Goal: Check status

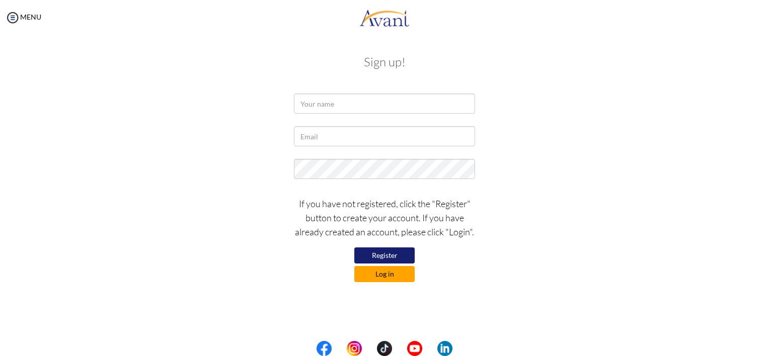
click at [374, 274] on button "Log in" at bounding box center [384, 274] width 60 height 16
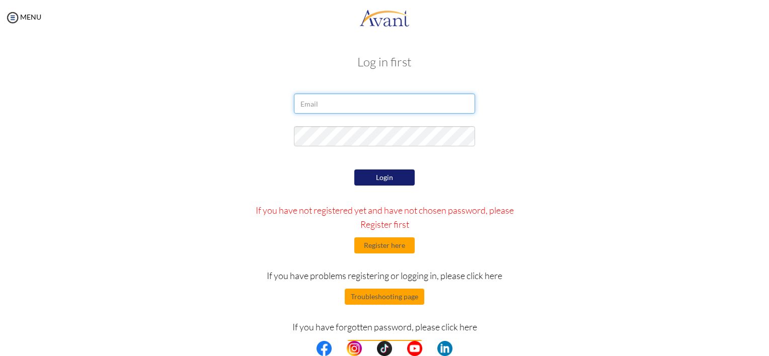
click at [342, 104] on input "email" at bounding box center [384, 104] width 181 height 20
type input "[DOMAIN_NAME][EMAIL_ADDRESS][DOMAIN_NAME]"
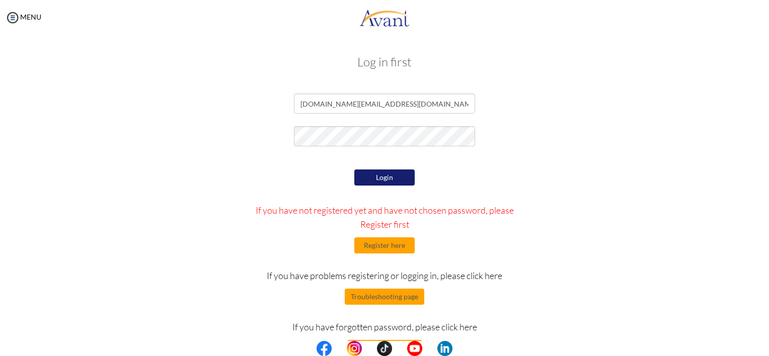
click at [373, 173] on button "Login" at bounding box center [384, 178] width 60 height 16
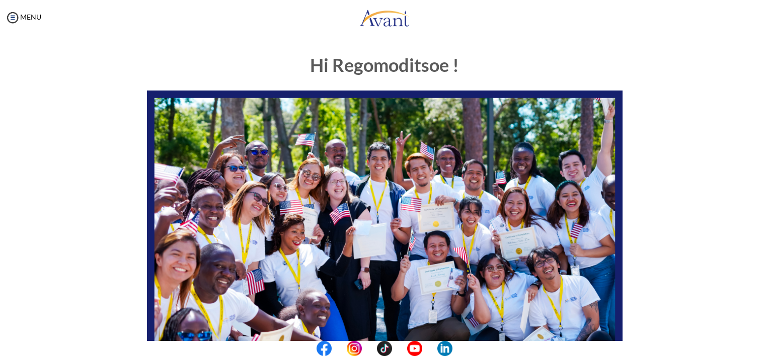
click at [762, 349] on center at bounding box center [384, 348] width 769 height 15
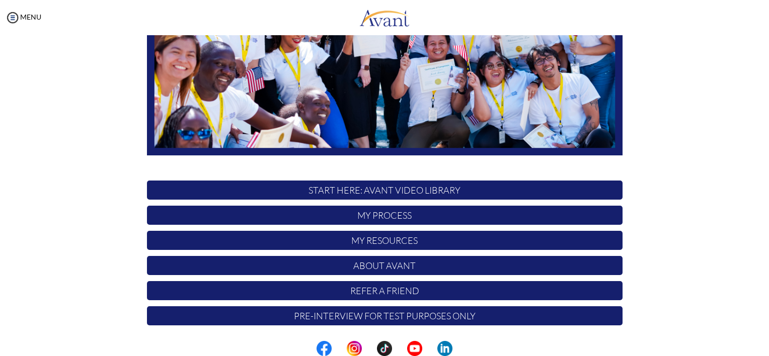
click at [400, 213] on p "My Process" at bounding box center [385, 215] width 476 height 19
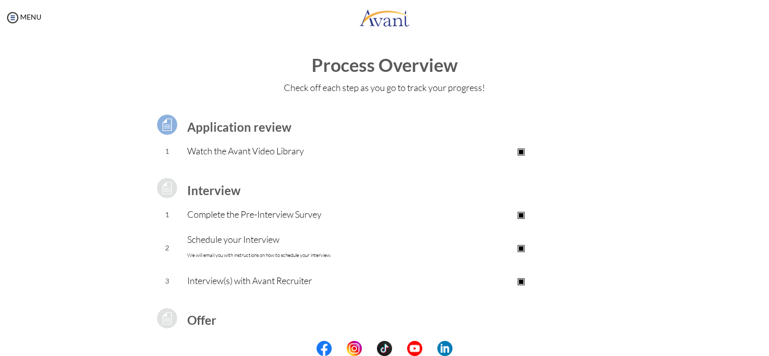
click at [763, 352] on center at bounding box center [384, 348] width 769 height 15
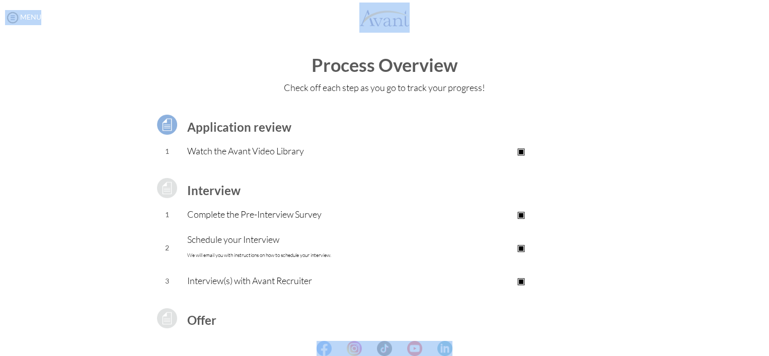
drag, startPoint x: 763, startPoint y: 352, endPoint x: 771, endPoint y: 343, distance: 12.2
click at [769, 343] on html "Maintenance break. Please come back in 2 hours. MENU My Status What is the next…" at bounding box center [384, 178] width 769 height 356
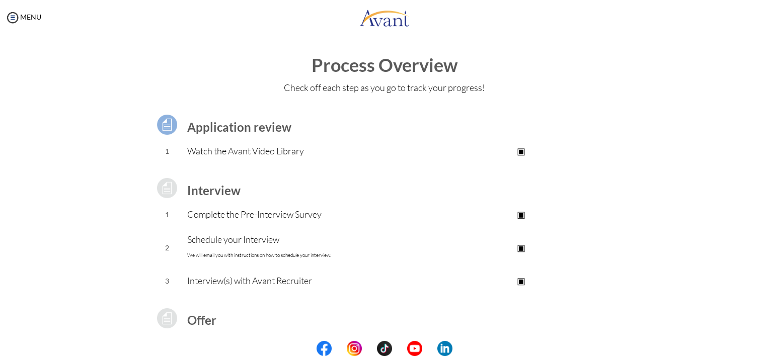
drag, startPoint x: 769, startPoint y: 343, endPoint x: 664, endPoint y: 219, distance: 162.1
click at [664, 219] on div "Application review 1 Watch the Avant Video Library ▣ Avant Video Library Interv…" at bounding box center [384, 267] width 589 height 333
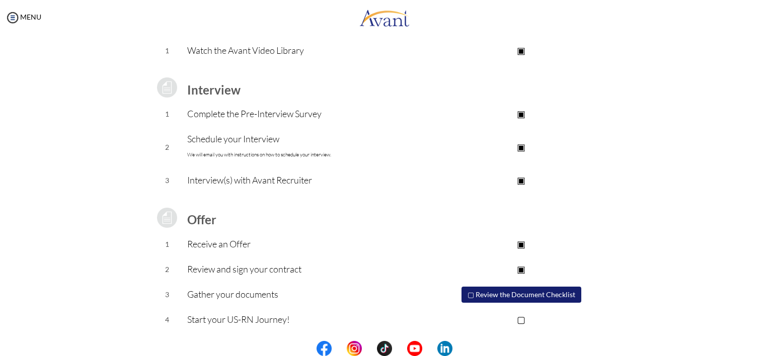
scroll to position [101, 0]
click at [226, 319] on p "Start your US-RN Journey!" at bounding box center [303, 319] width 233 height 14
click at [272, 313] on p "Start your US-RN Journey!" at bounding box center [303, 319] width 233 height 14
drag, startPoint x: 272, startPoint y: 313, endPoint x: 320, endPoint y: 313, distance: 47.8
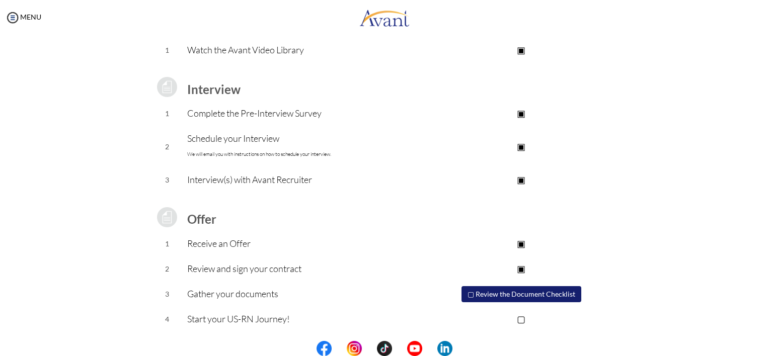
click at [320, 313] on p "Start your US-RN Journey!" at bounding box center [303, 319] width 233 height 14
click at [518, 319] on p "▢" at bounding box center [521, 319] width 202 height 14
click at [762, 349] on center at bounding box center [384, 348] width 769 height 15
click at [766, 348] on center at bounding box center [384, 348] width 769 height 15
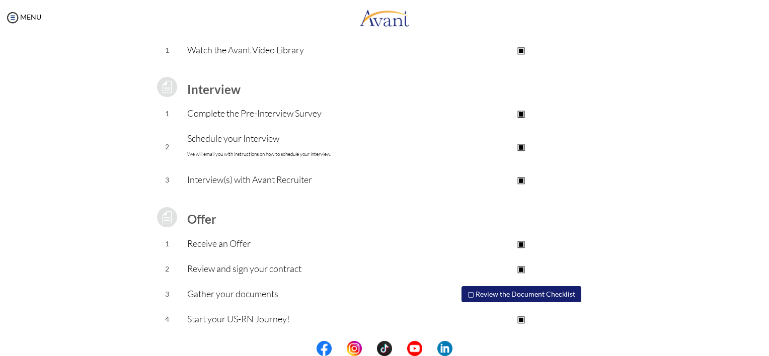
click at [766, 348] on center at bounding box center [384, 348] width 769 height 15
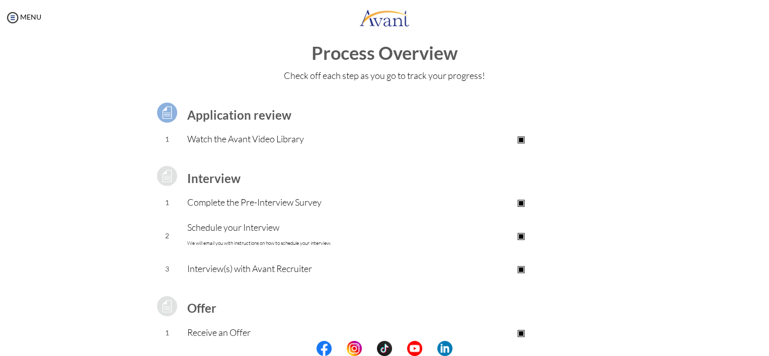
scroll to position [1, 0]
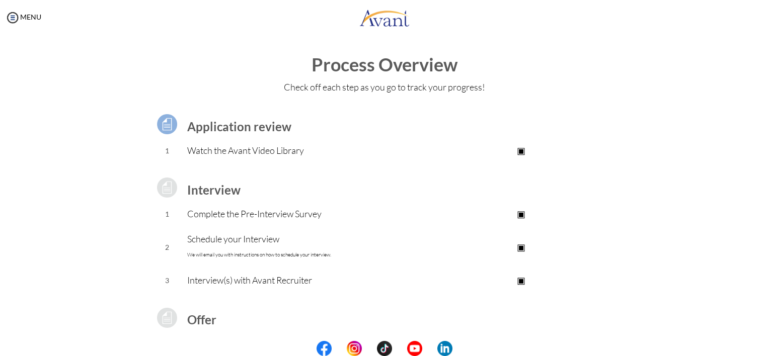
click at [766, 349] on center at bounding box center [384, 348] width 769 height 15
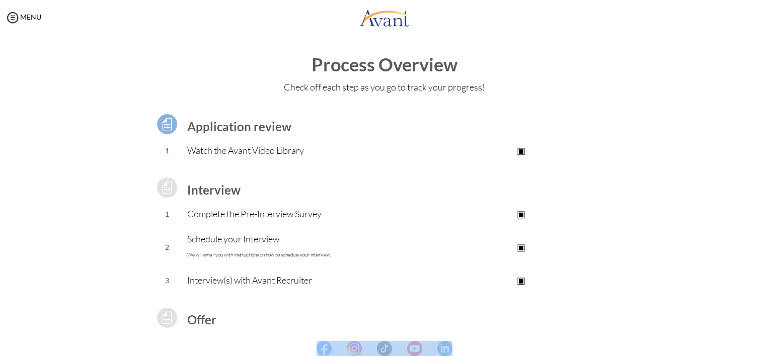
click at [766, 349] on center at bounding box center [384, 348] width 769 height 15
drag, startPoint x: 766, startPoint y: 349, endPoint x: 719, endPoint y: 255, distance: 105.1
click at [719, 255] on div "Process Overview Check off each step as you go to track your progress! Applicat…" at bounding box center [384, 269] width 749 height 428
click at [6, 16] on img at bounding box center [12, 17] width 15 height 15
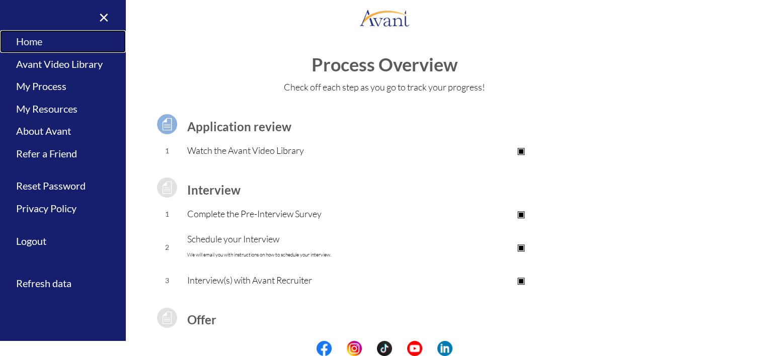
click at [38, 38] on link "Home" at bounding box center [63, 41] width 126 height 23
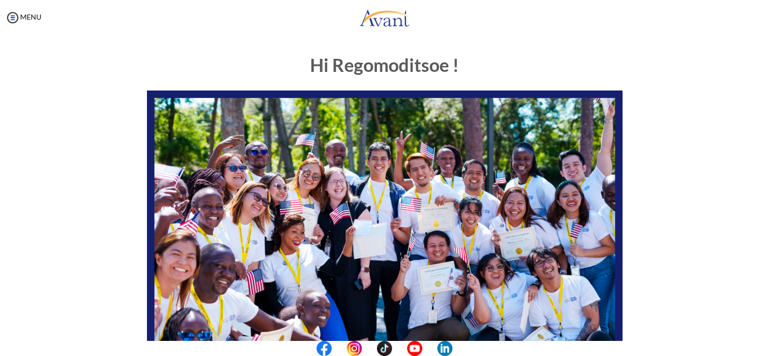
click at [703, 265] on div "Hi Regomoditsoe ! START HERE: Avant Video Library My Process My Resources About…" at bounding box center [384, 314] width 749 height 539
click at [757, 346] on center at bounding box center [384, 348] width 769 height 15
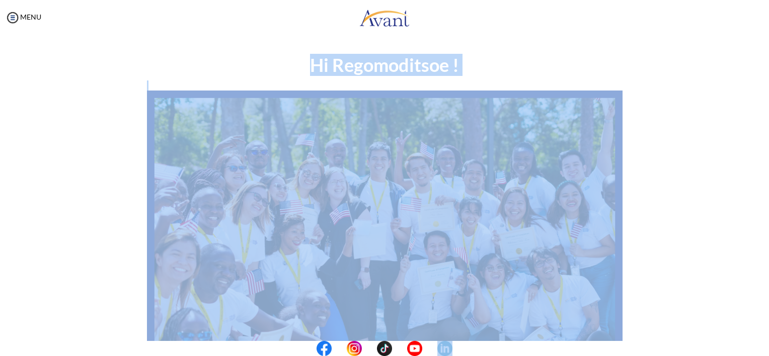
drag, startPoint x: 757, startPoint y: 346, endPoint x: 686, endPoint y: 205, distance: 157.6
click at [686, 205] on body "Maintenance break. Please come back in 2 hours. MENU My Status What is the next…" at bounding box center [384, 178] width 769 height 356
click at [686, 205] on div "Hi Regomoditsoe ! START HERE: Avant Video Library My Process My Resources About…" at bounding box center [384, 314] width 749 height 539
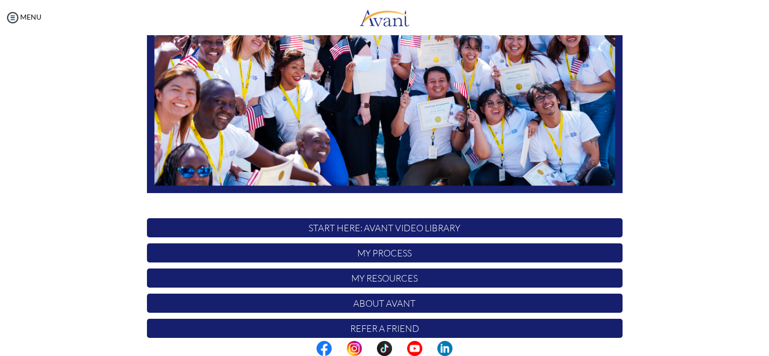
scroll to position [202, 0]
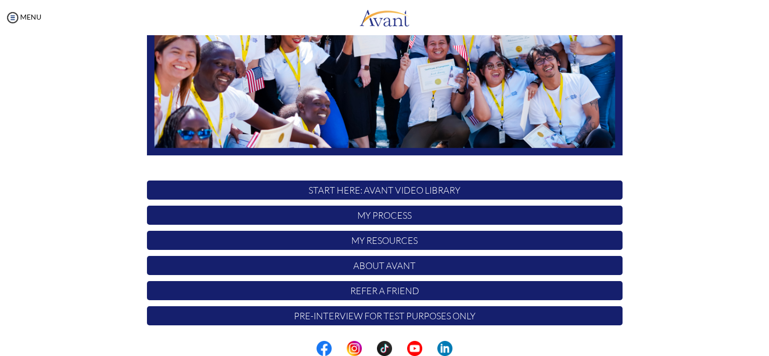
click at [397, 236] on p "My Resources" at bounding box center [385, 240] width 476 height 19
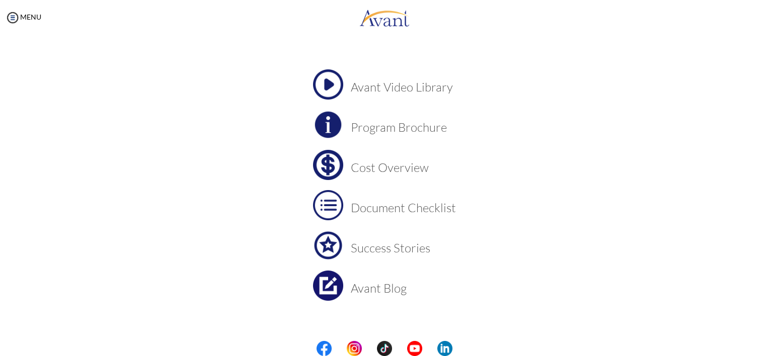
scroll to position [50, 0]
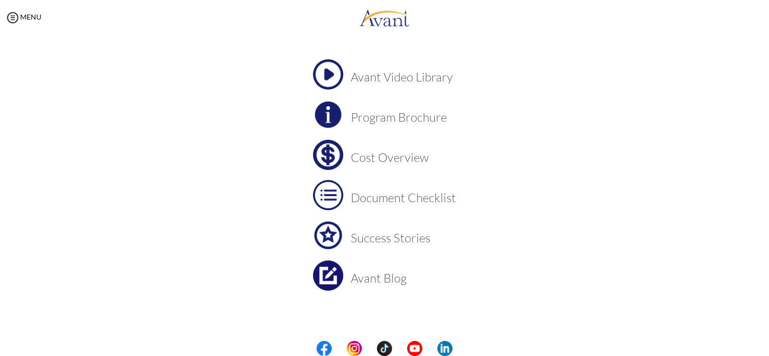
click at [382, 161] on h3 "Cost Overview" at bounding box center [403, 157] width 105 height 13
click at [429, 197] on h3 "Document Checklist" at bounding box center [403, 197] width 105 height 13
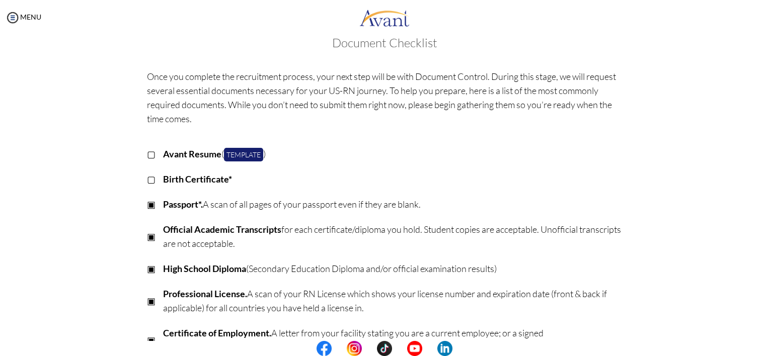
scroll to position [0, 0]
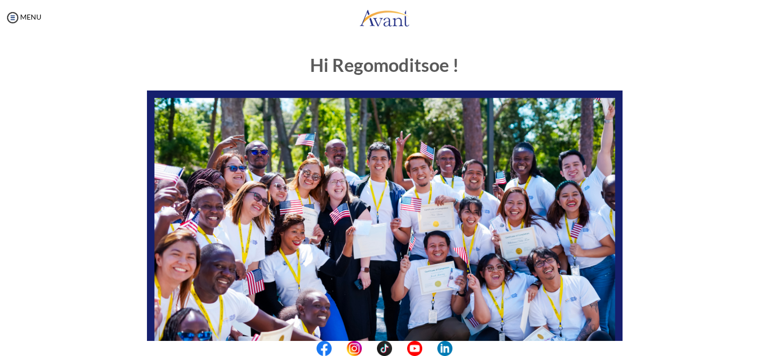
click at [764, 353] on center at bounding box center [384, 348] width 769 height 15
click at [766, 343] on center at bounding box center [384, 348] width 769 height 15
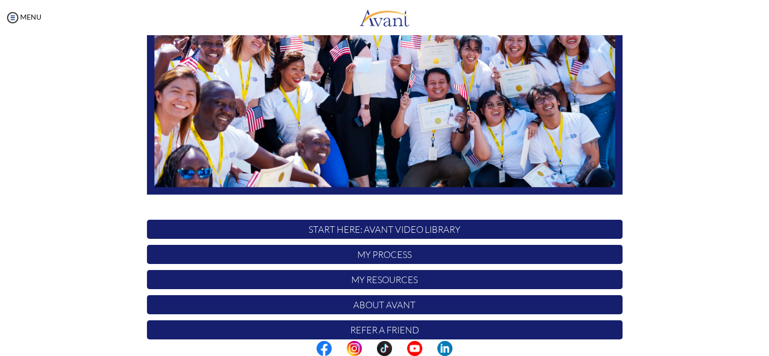
scroll to position [175, 0]
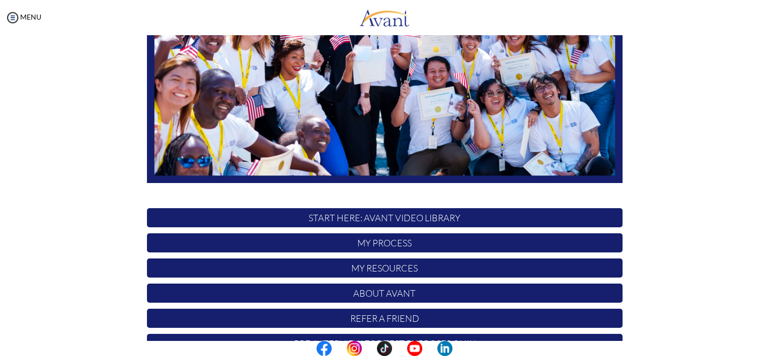
click at [408, 268] on p "My Resources" at bounding box center [385, 268] width 476 height 19
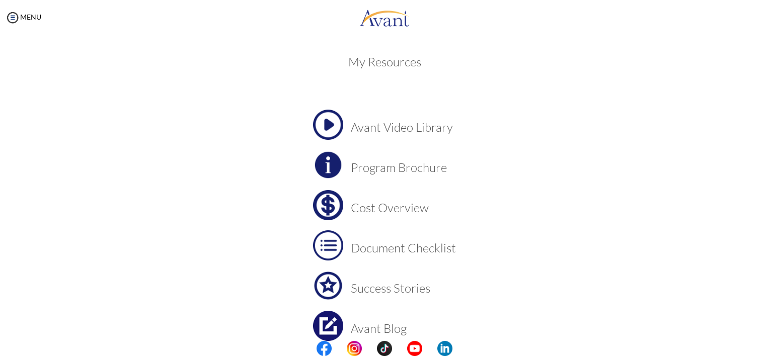
click at [420, 169] on h3 "Program Brochure" at bounding box center [403, 167] width 105 height 13
click at [18, 18] on img at bounding box center [12, 17] width 15 height 15
